Goal: Entertainment & Leisure: Consume media (video, audio)

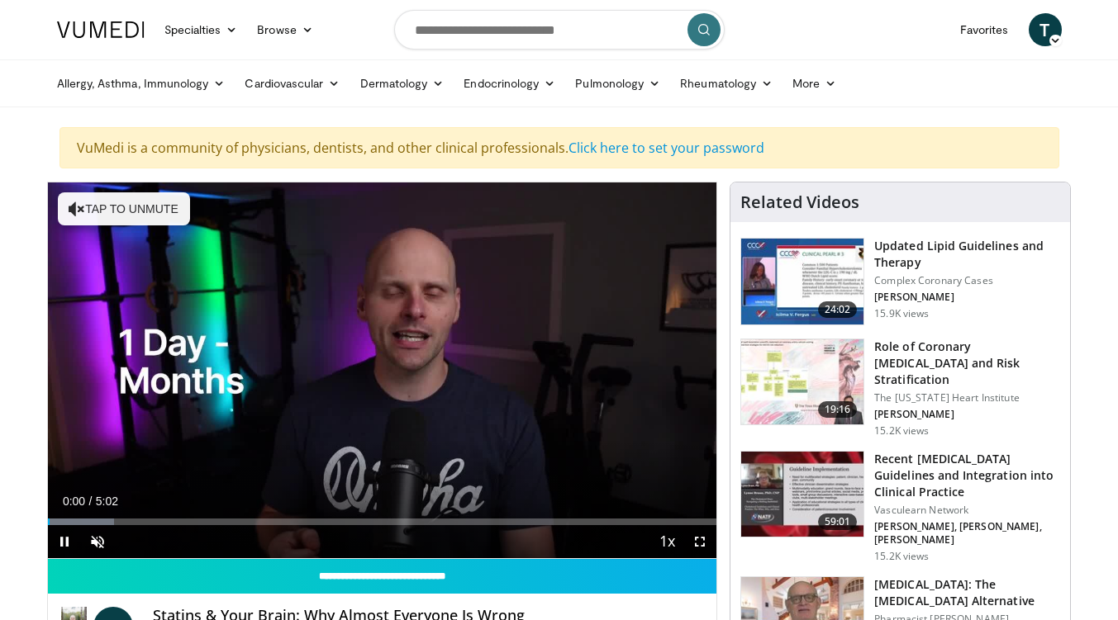
click at [111, 208] on button "Tap to unmute" at bounding box center [124, 209] width 132 height 33
